Goal: Task Accomplishment & Management: Manage account settings

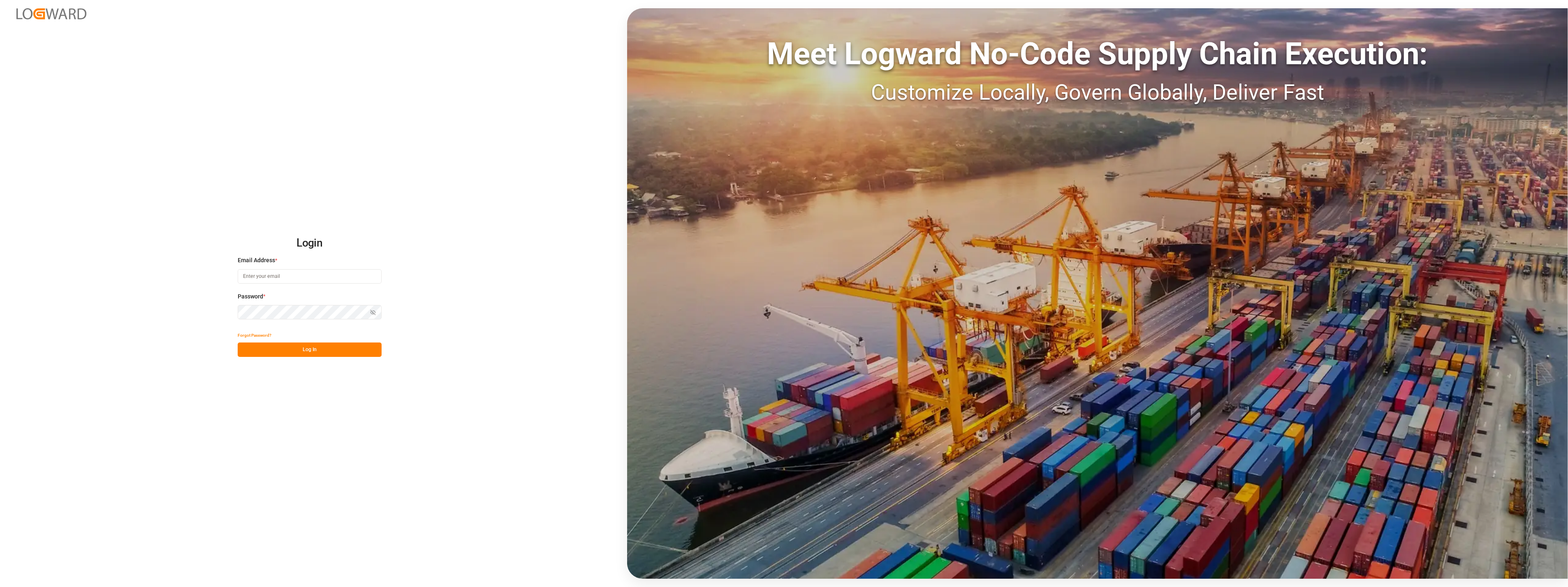
type input "[PERSON_NAME][EMAIL_ADDRESS][PERSON_NAME][DOMAIN_NAME]"
click at [342, 316] on button "Log In" at bounding box center [309, 349] width 144 height 14
